Goal: Check status

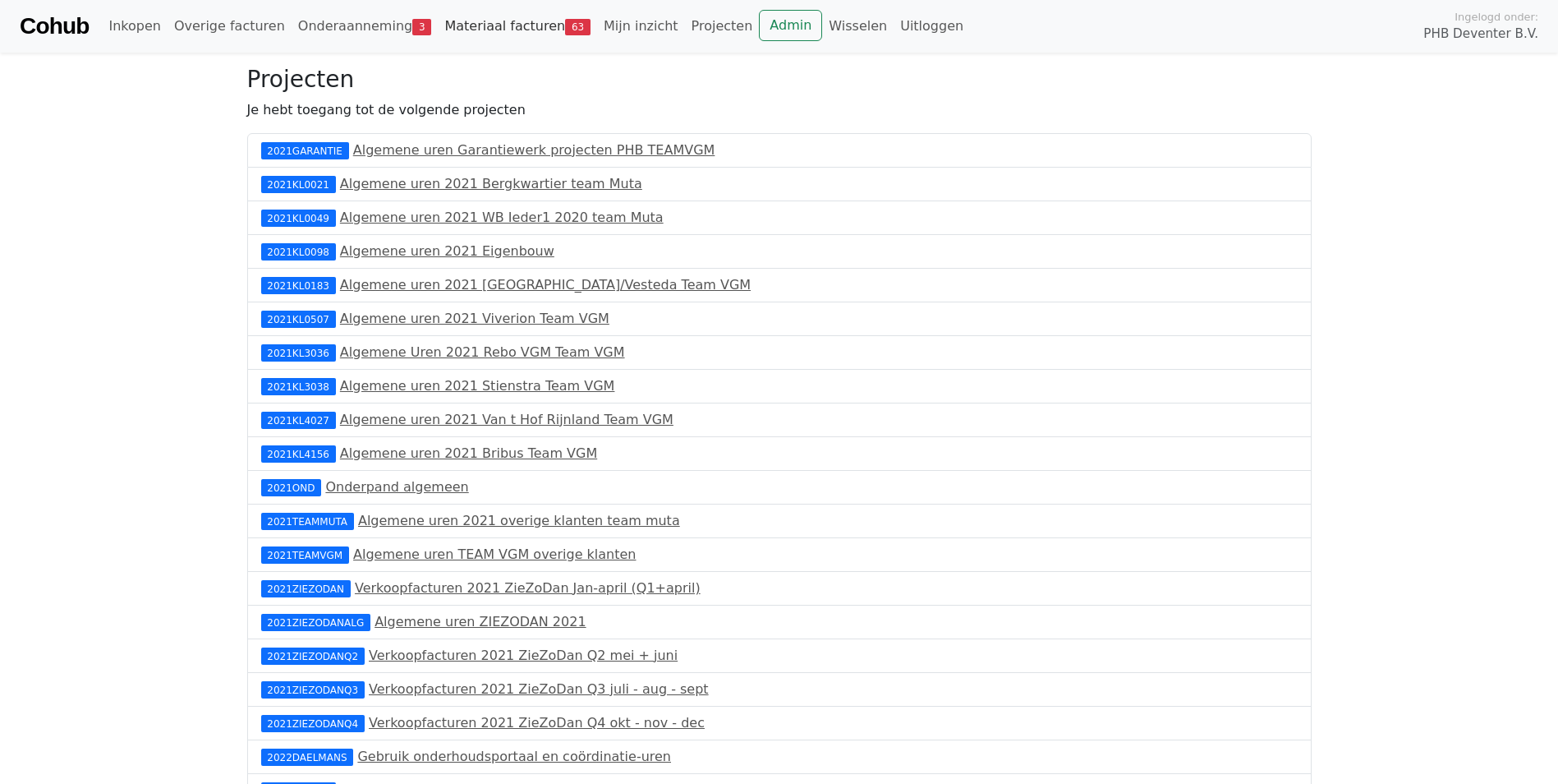
click at [442, 27] on link "Materiaal facturen 63" at bounding box center [517, 26] width 159 height 32
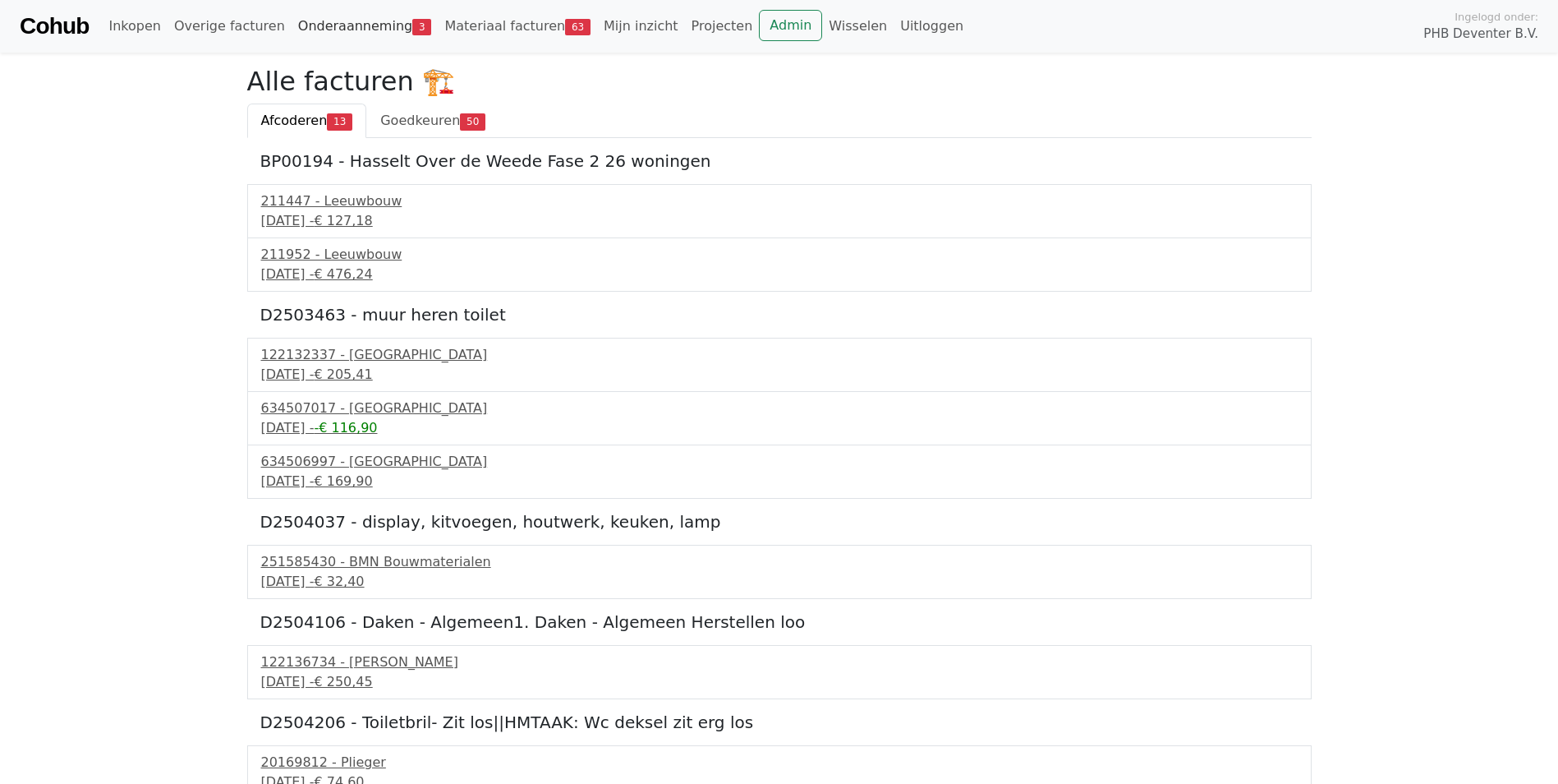
click at [335, 24] on link "Onderaanneming 3" at bounding box center [365, 26] width 147 height 32
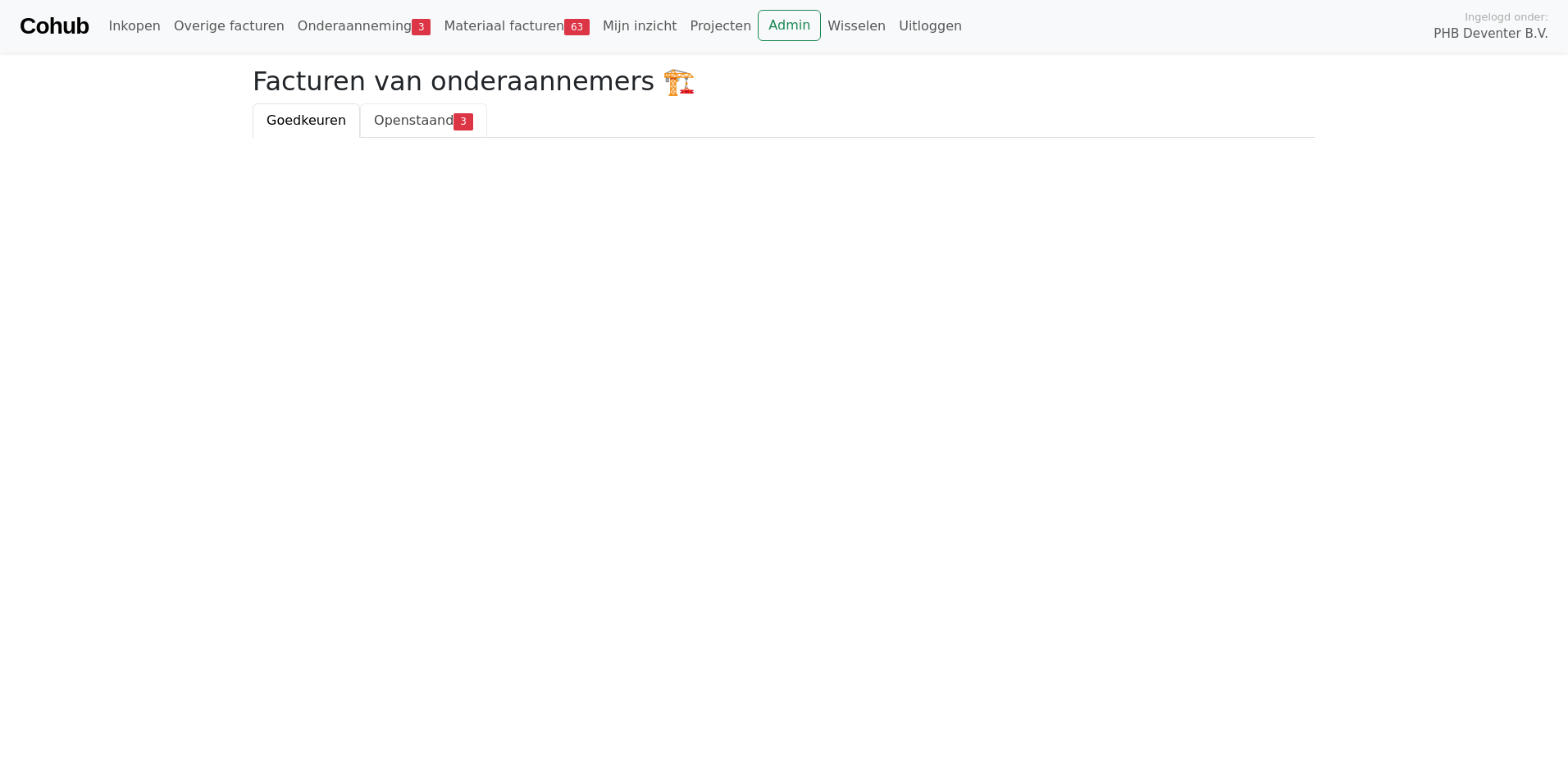
click at [404, 122] on span "Openstaand" at bounding box center [414, 120] width 80 height 16
